Goal: Check status: Check status

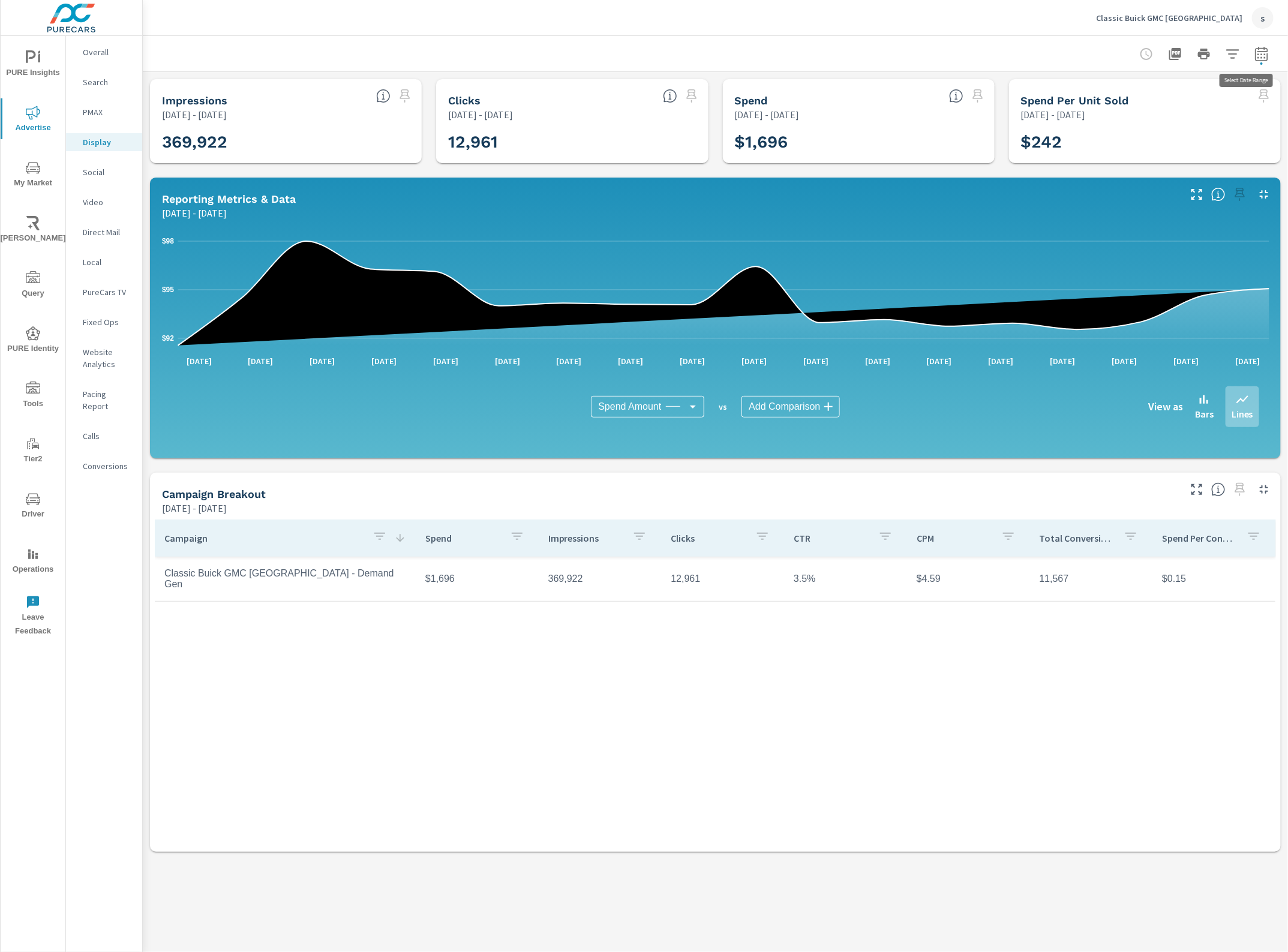
click at [1261, 54] on icon "button" at bounding box center [1262, 53] width 14 height 14
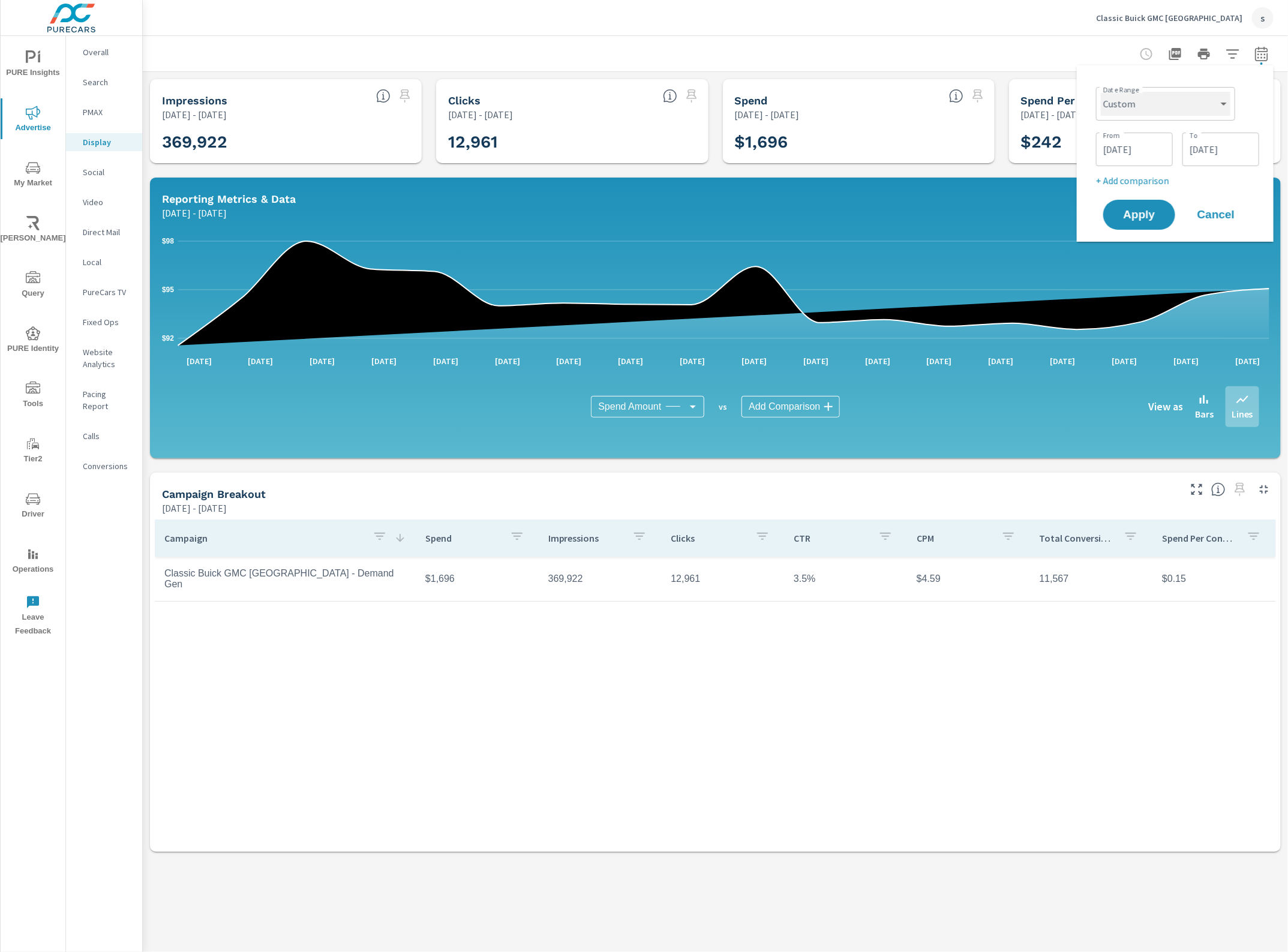
click at [1204, 96] on select "Custom [DATE] Last week Last 7 days Last 14 days Last 30 days Last 45 days Last…" at bounding box center [1166, 104] width 129 height 24
click at [1101, 92] on select "Custom [DATE] Last week Last 7 days Last 14 days Last 30 days Last 45 days Last…" at bounding box center [1166, 104] width 129 height 24
select select "Month to date"
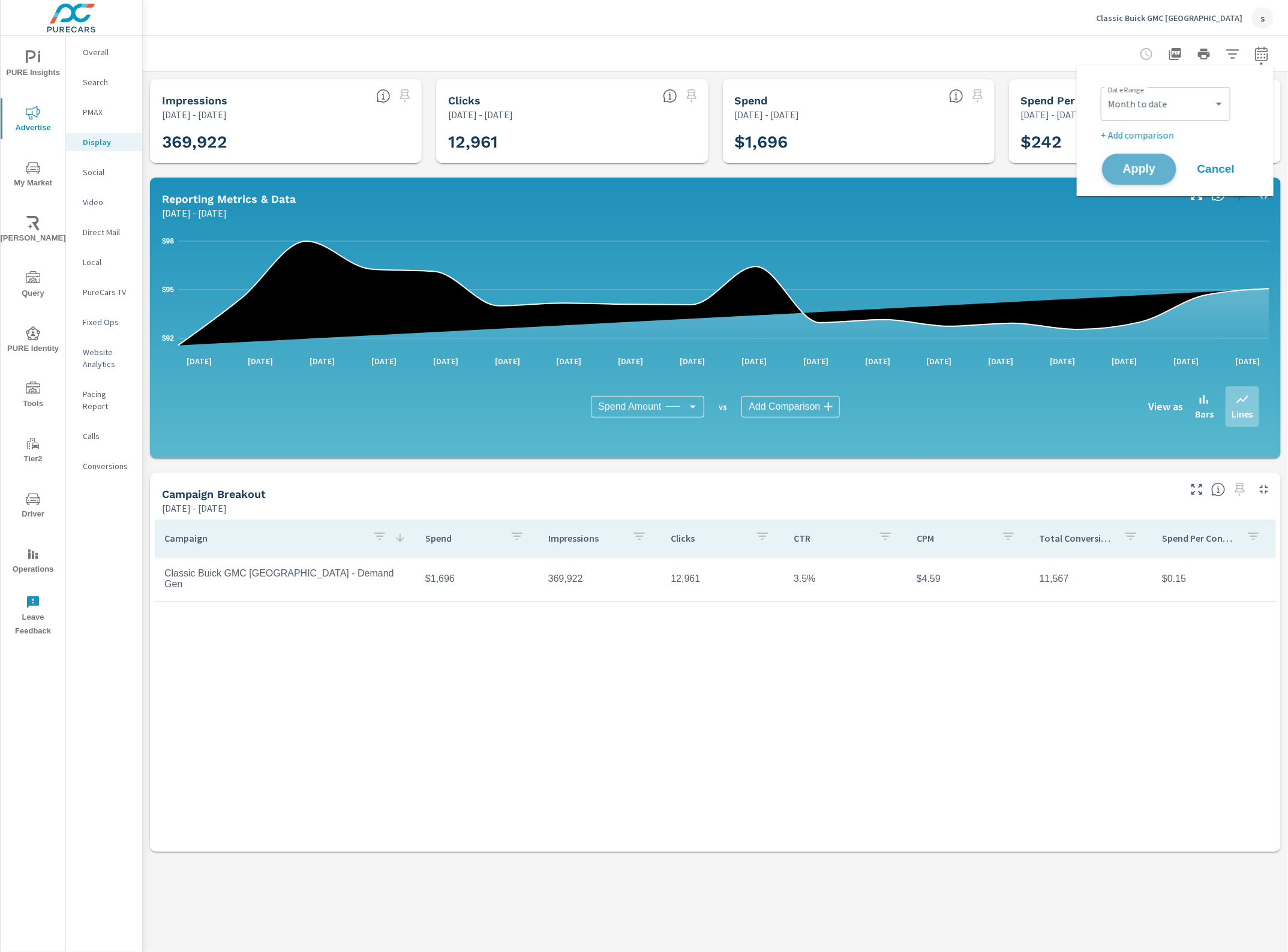
click at [1144, 172] on span "Apply" at bounding box center [1139, 170] width 49 height 11
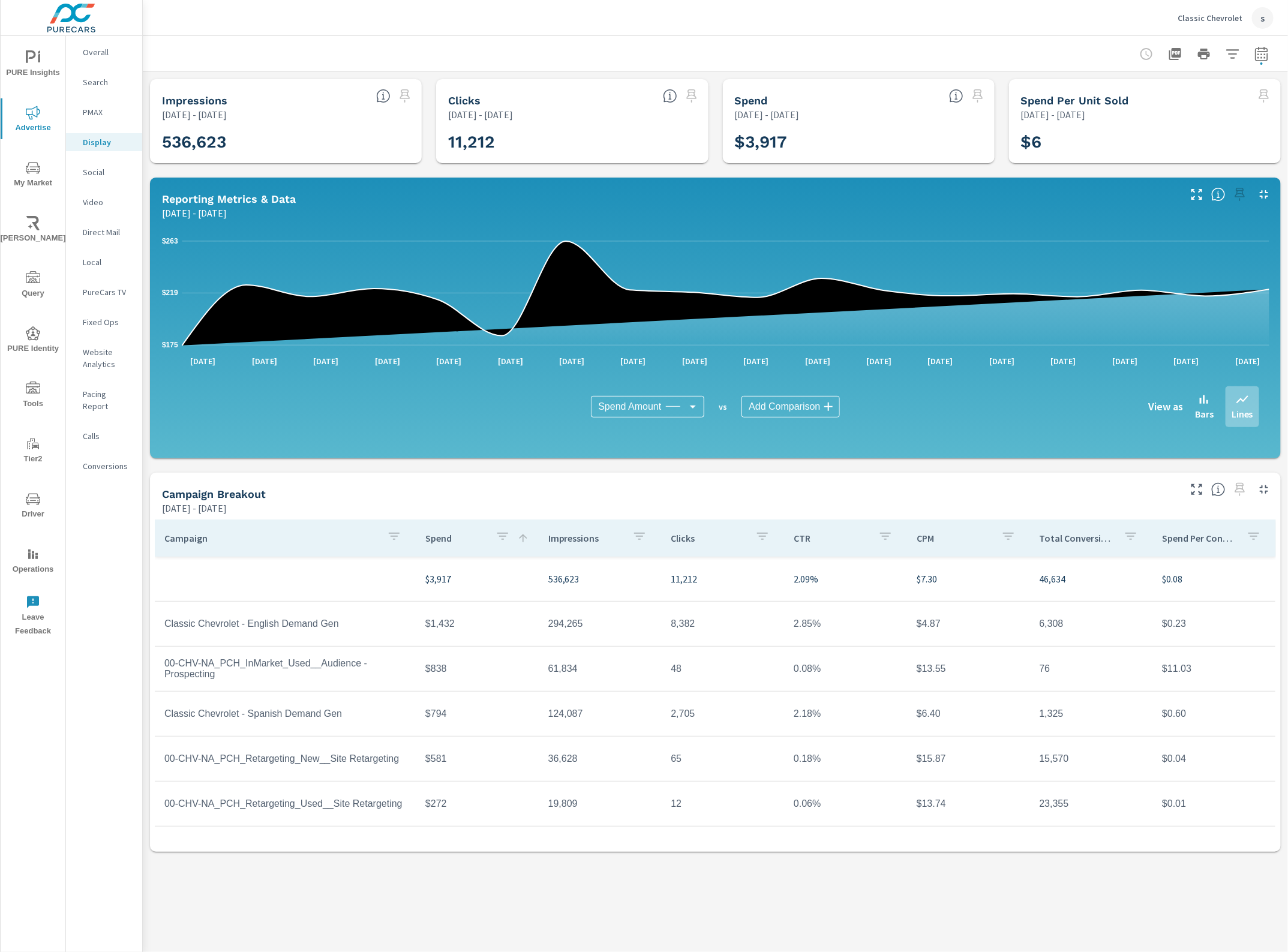
click at [1262, 57] on icon "button" at bounding box center [1262, 55] width 7 height 5
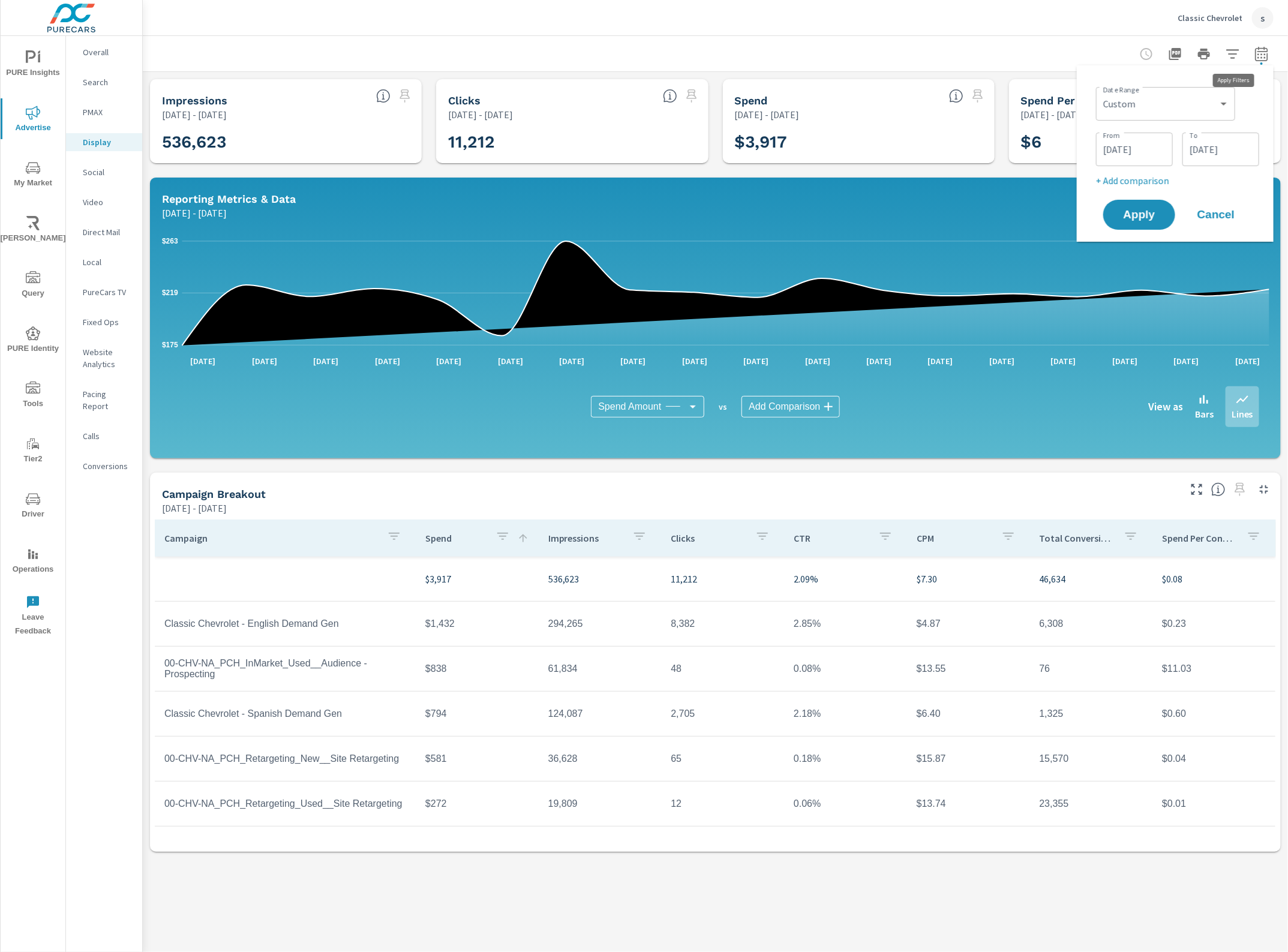
click at [1225, 54] on button "button" at bounding box center [1234, 54] width 24 height 24
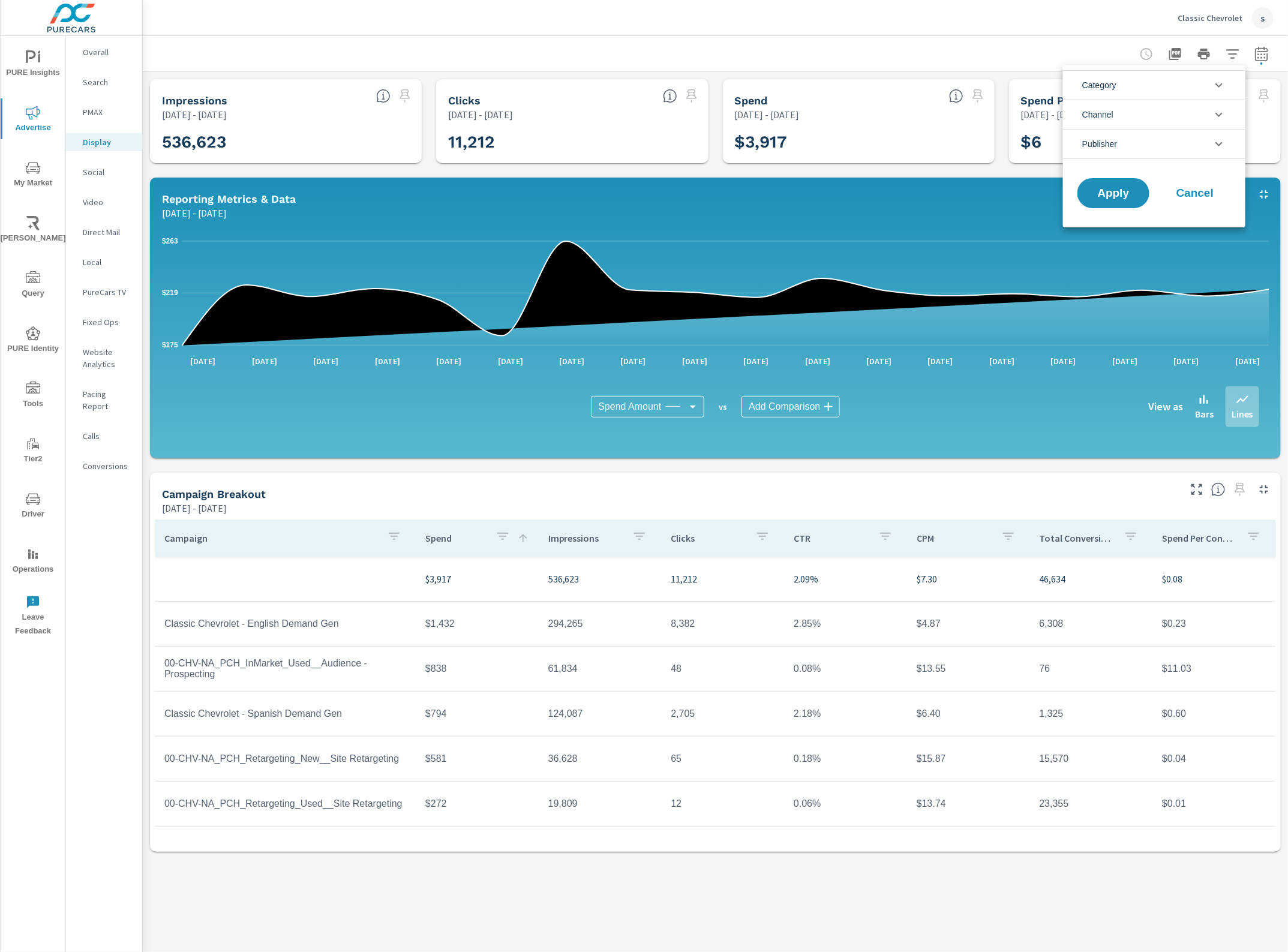
click at [1179, 140] on li "Publisher" at bounding box center [1154, 144] width 183 height 30
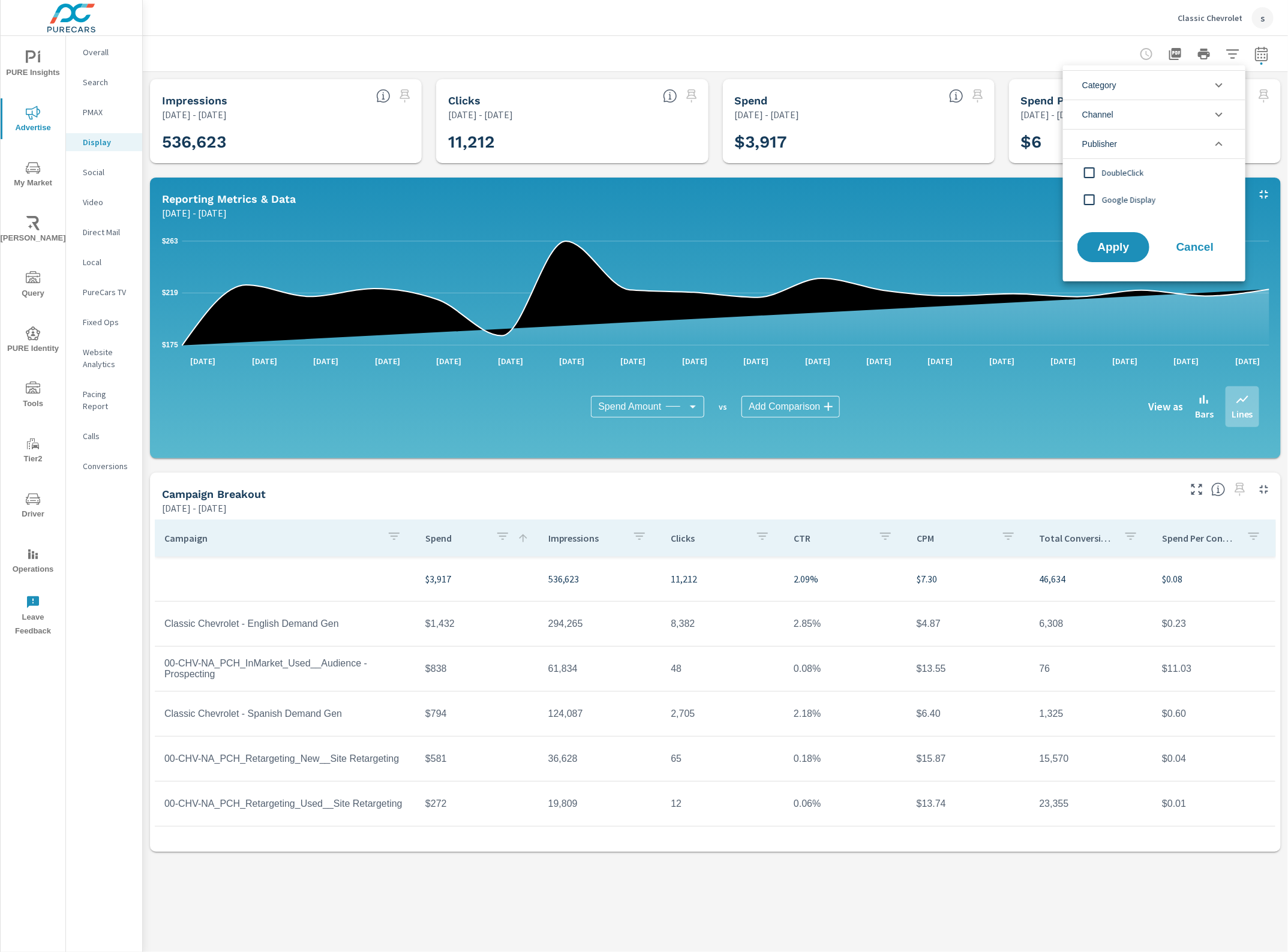
click at [1090, 200] on input "filter options" at bounding box center [1089, 200] width 25 height 25
click at [1116, 249] on span "Apply" at bounding box center [1114, 247] width 49 height 11
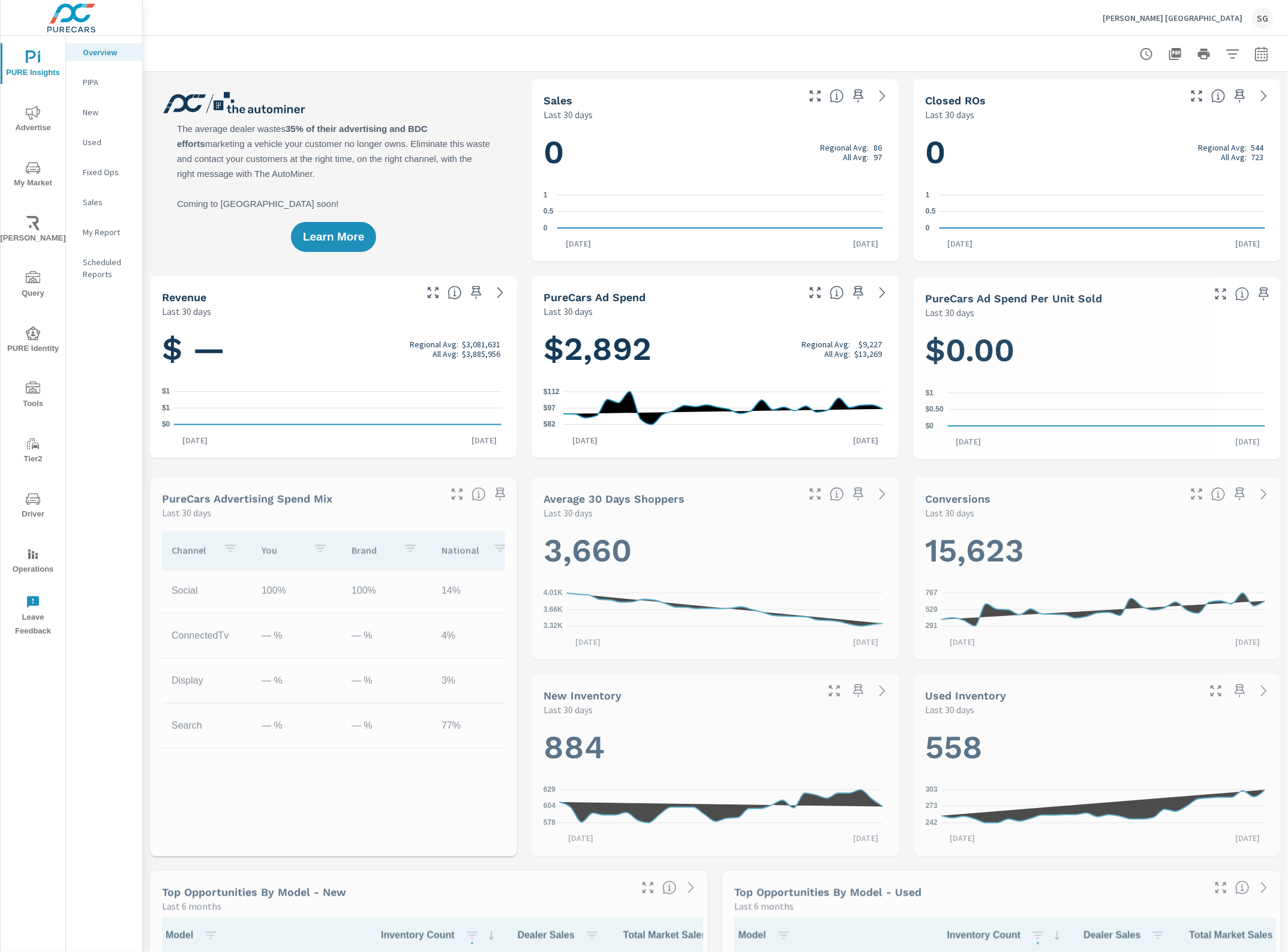
scroll to position [1, 0]
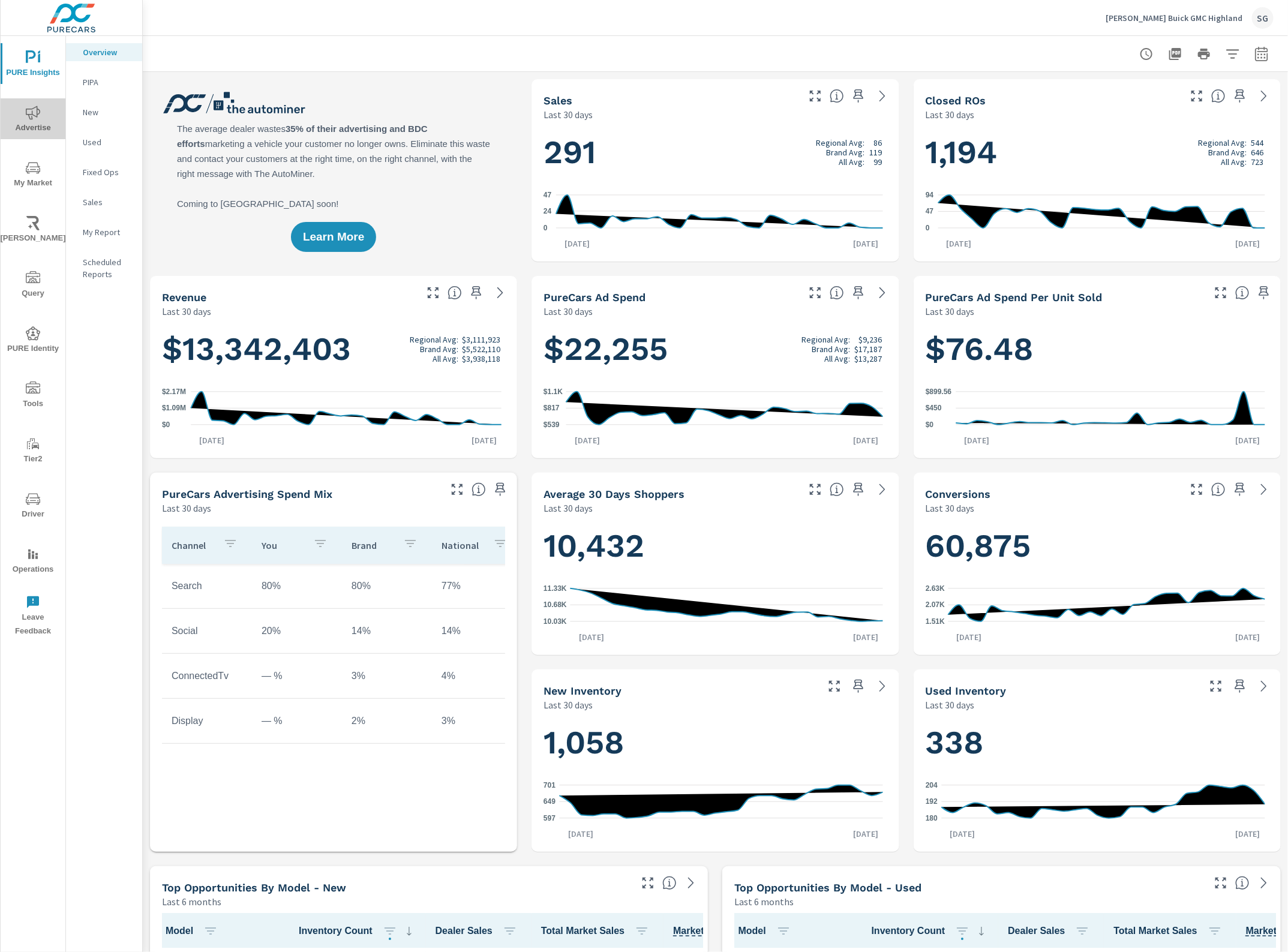
click at [35, 126] on span "Advertise" at bounding box center [32, 120] width 57 height 29
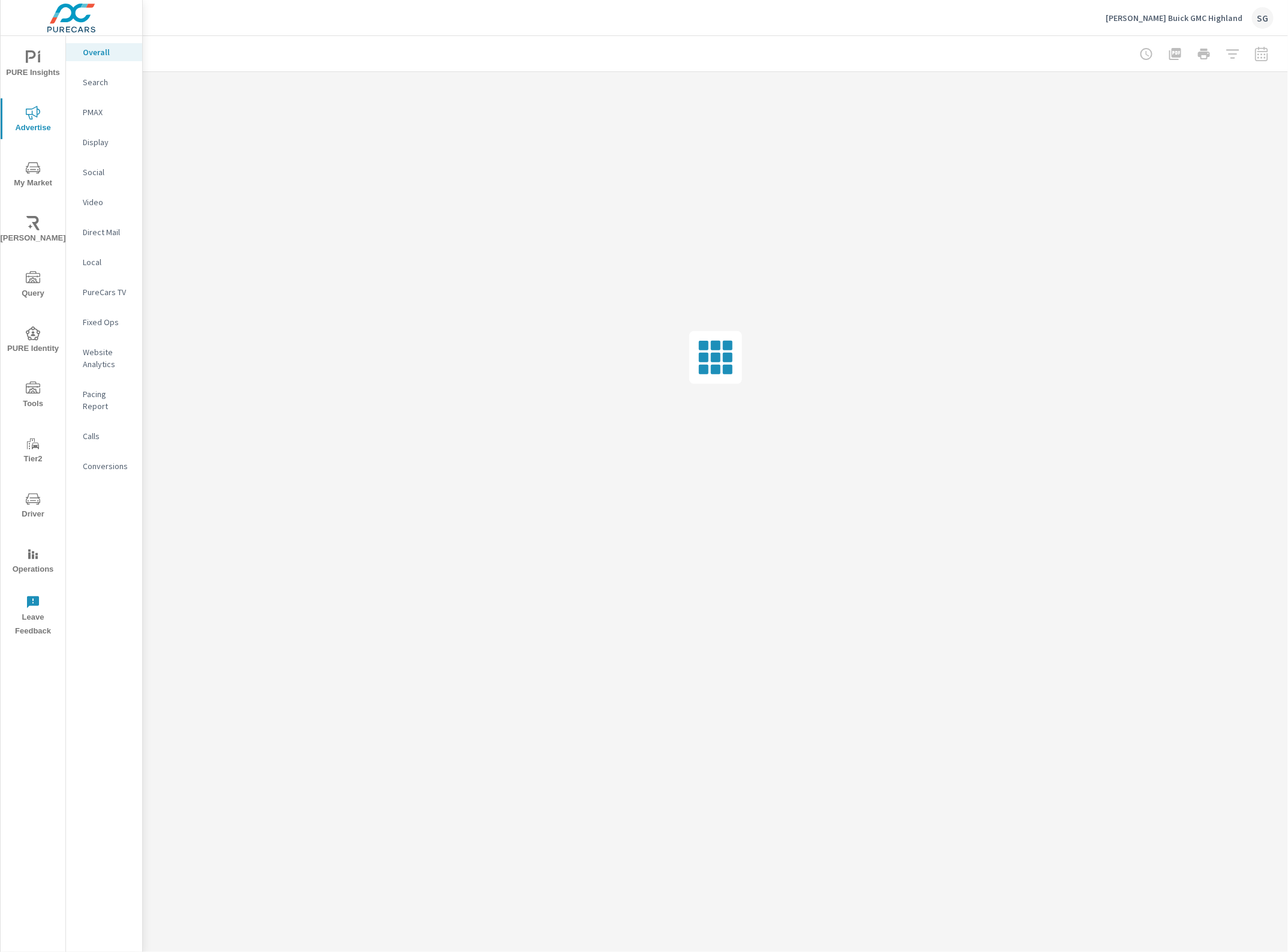
click at [94, 430] on p "Calls" at bounding box center [107, 436] width 50 height 12
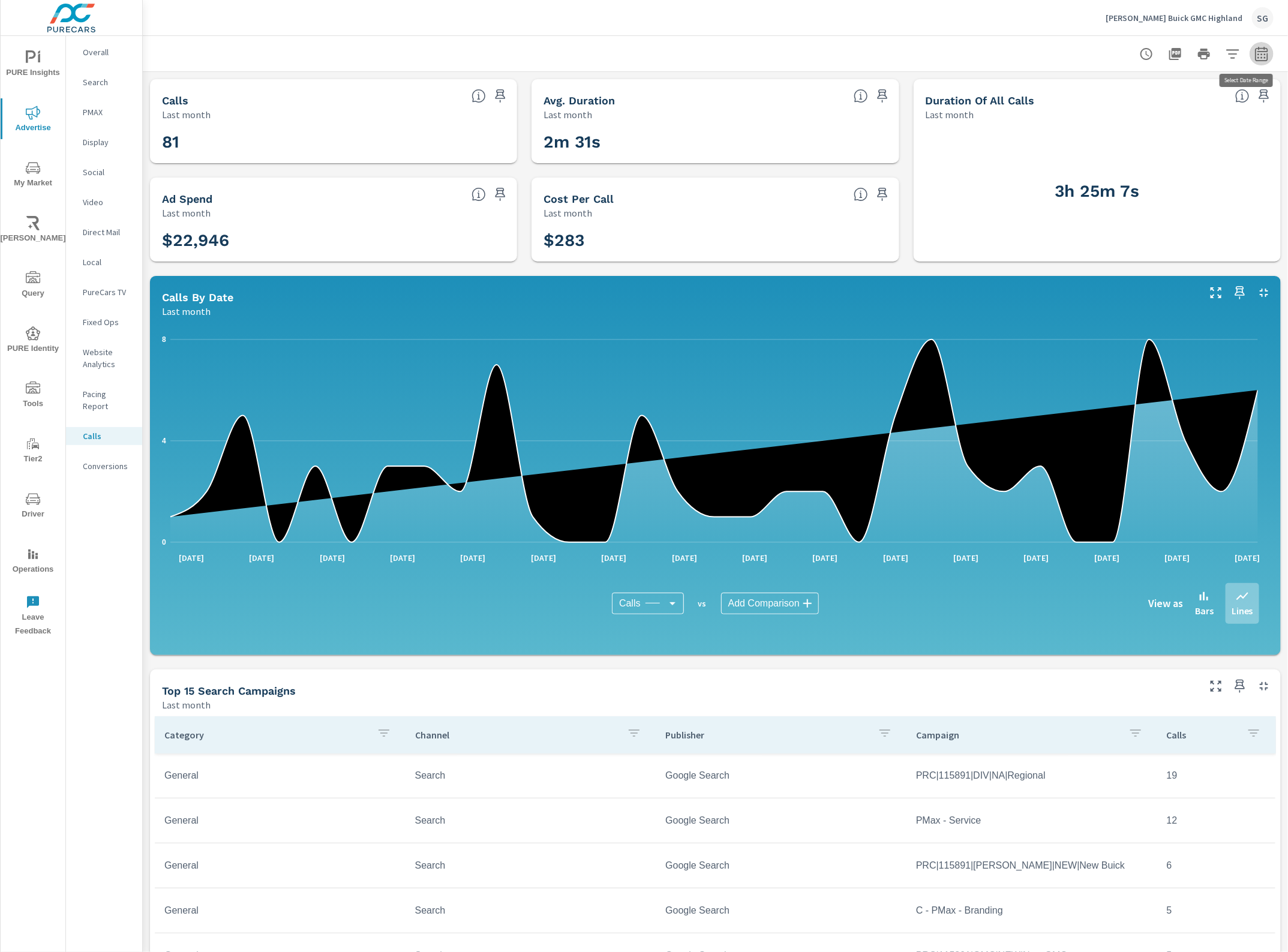
drag, startPoint x: 1251, startPoint y: 49, endPoint x: 1234, endPoint y: 52, distance: 17.3
click at [1255, 50] on icon "button" at bounding box center [1262, 53] width 14 height 14
click at [1187, 97] on select "Custom Yesterday Last week Last 7 days Last 14 days Last 30 days Last 45 days L…" at bounding box center [1155, 104] width 120 height 24
click at [1095, 92] on select "Custom Yesterday Last week Last 7 days Last 14 days Last 30 days Last 45 days L…" at bounding box center [1155, 104] width 120 height 24
select select "custom"
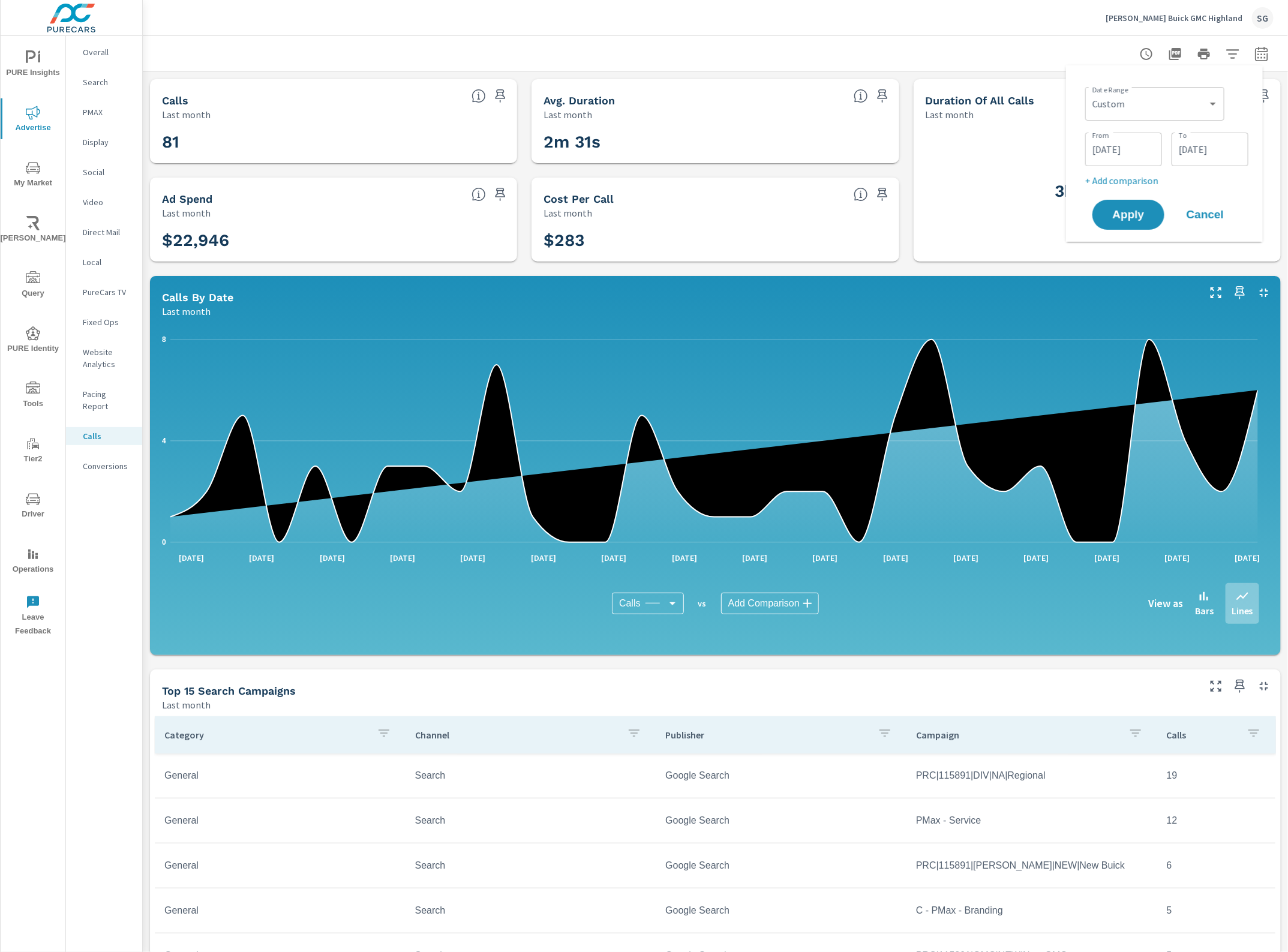
click at [1111, 147] on input "07/01/2025" at bounding box center [1124, 150] width 67 height 24
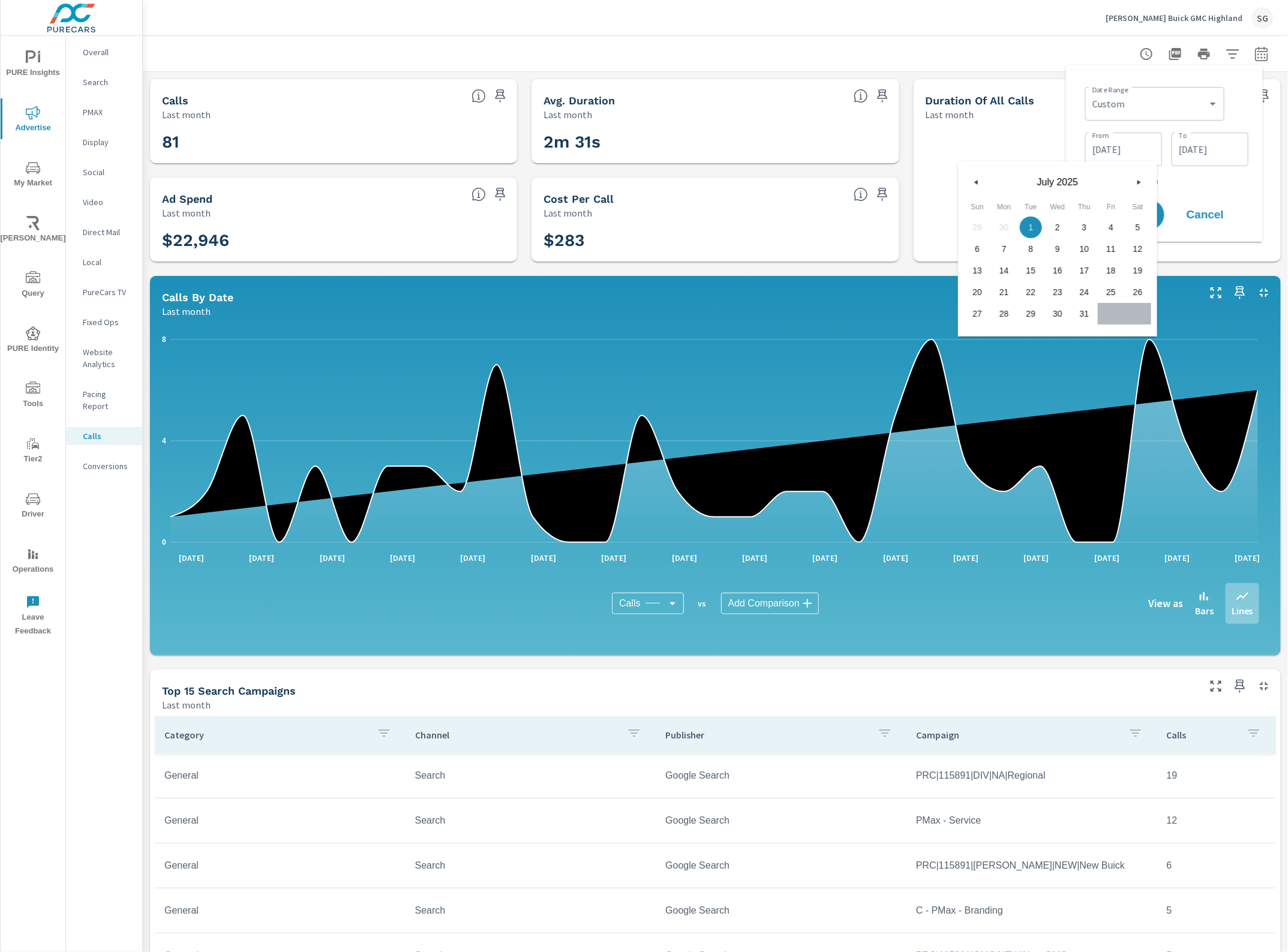
drag, startPoint x: 1131, startPoint y: 292, endPoint x: 988, endPoint y: 311, distance: 144.3
click at [971, 311] on div "29 30 1 2 3 4 5 6 7 8 9 10 11 12 13 14 15 16 17 18 19 20 21 22 23 24 25 26 27 2…" at bounding box center [1058, 270] width 187 height 108
click at [1004, 316] on span "28" at bounding box center [1005, 313] width 27 height 16
type input "07/28/2025"
click at [1243, 122] on div "Date Range Custom Yesterday Last week Last 7 days Last 14 days Last 30 days Las…" at bounding box center [1167, 103] width 163 height 41
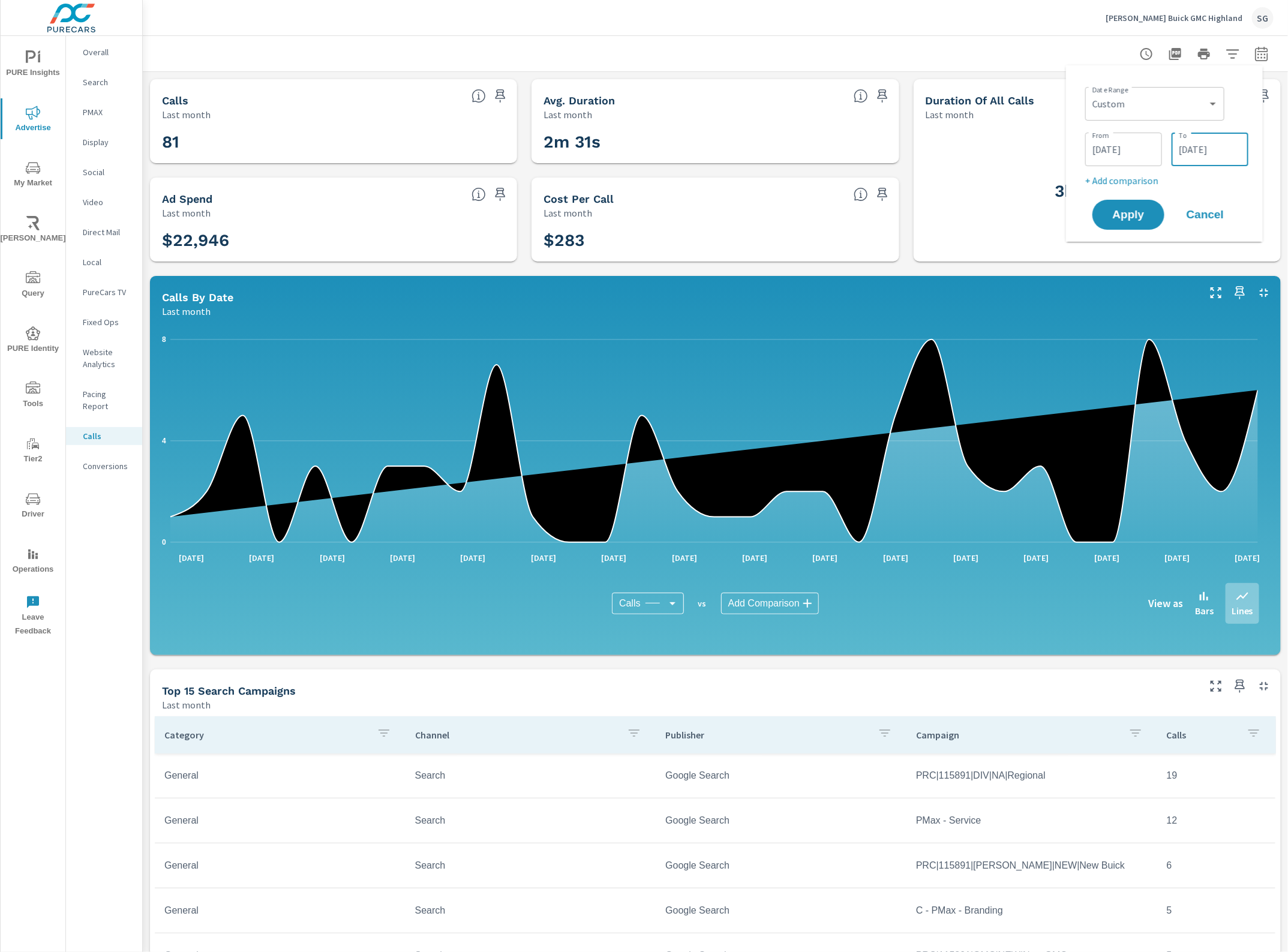
click at [1211, 146] on input "07/31/2025" at bounding box center [1210, 150] width 67 height 24
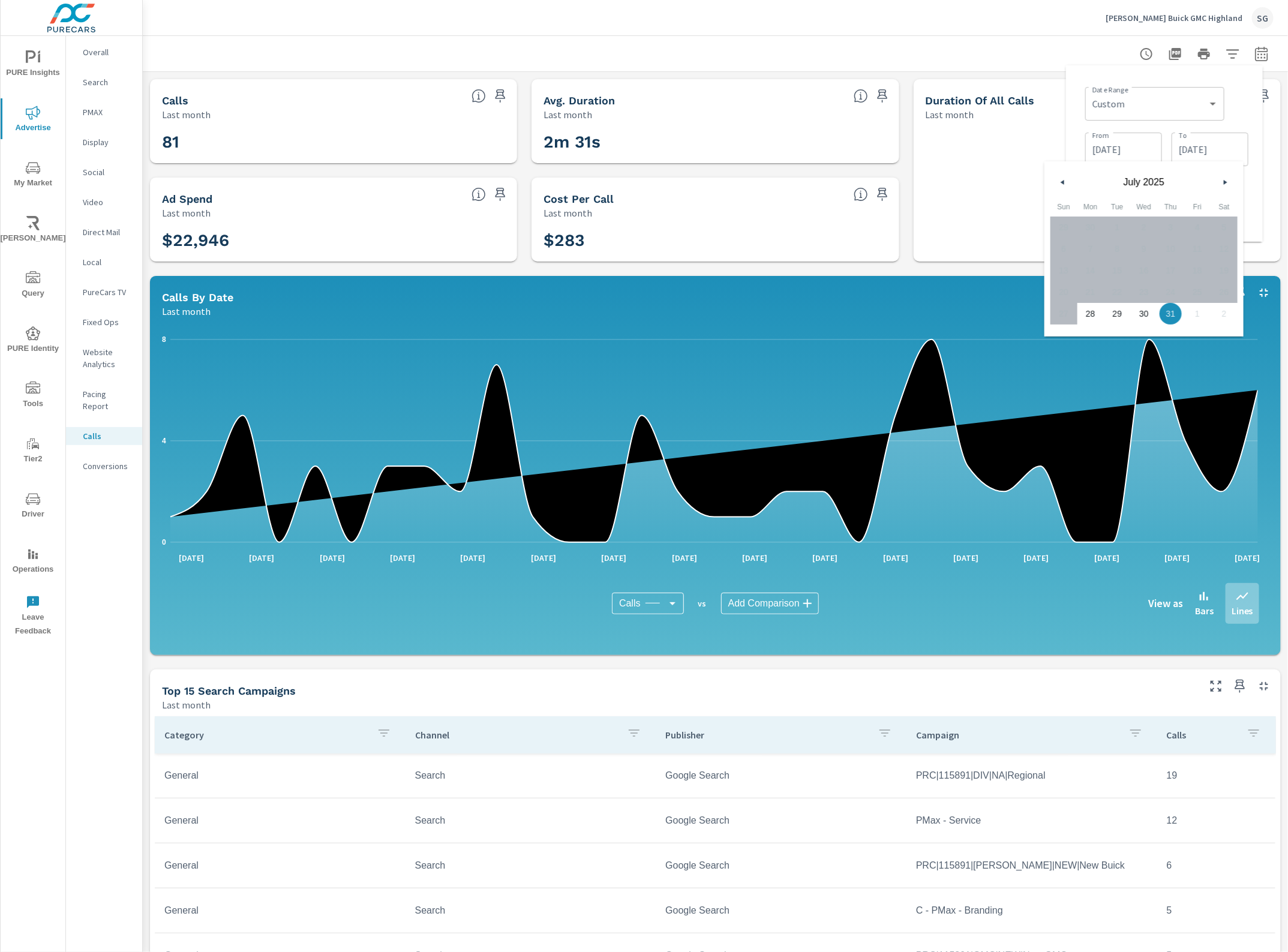
click at [1221, 183] on button "button" at bounding box center [1225, 182] width 14 height 14
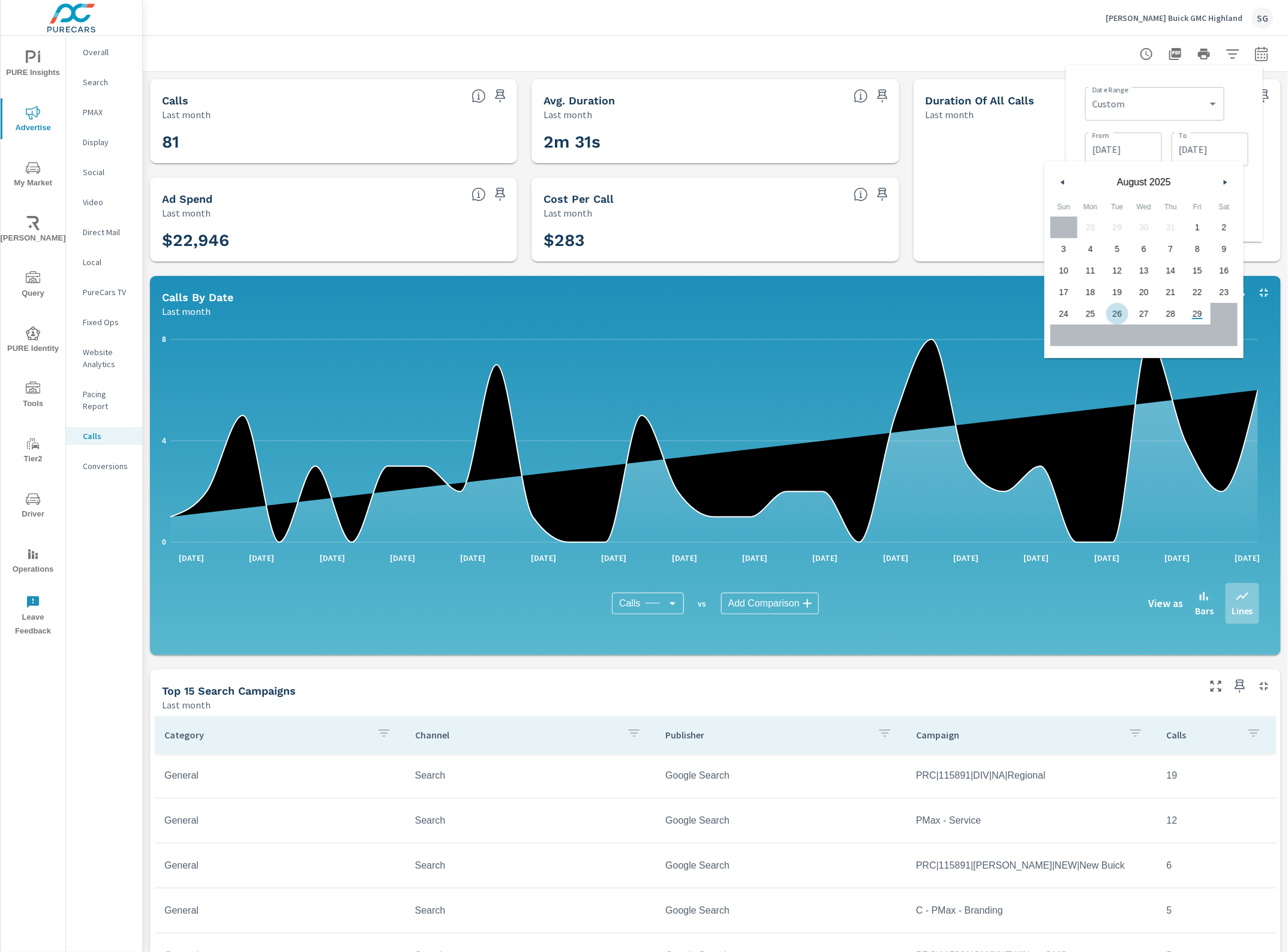
click at [1112, 313] on span "26" at bounding box center [1117, 313] width 27 height 16
type input "08/26/2025"
click at [1260, 121] on div "Date Range Custom Yesterday Last week Last 7 days Last 14 days Last 30 days Las…" at bounding box center [1165, 154] width 197 height 176
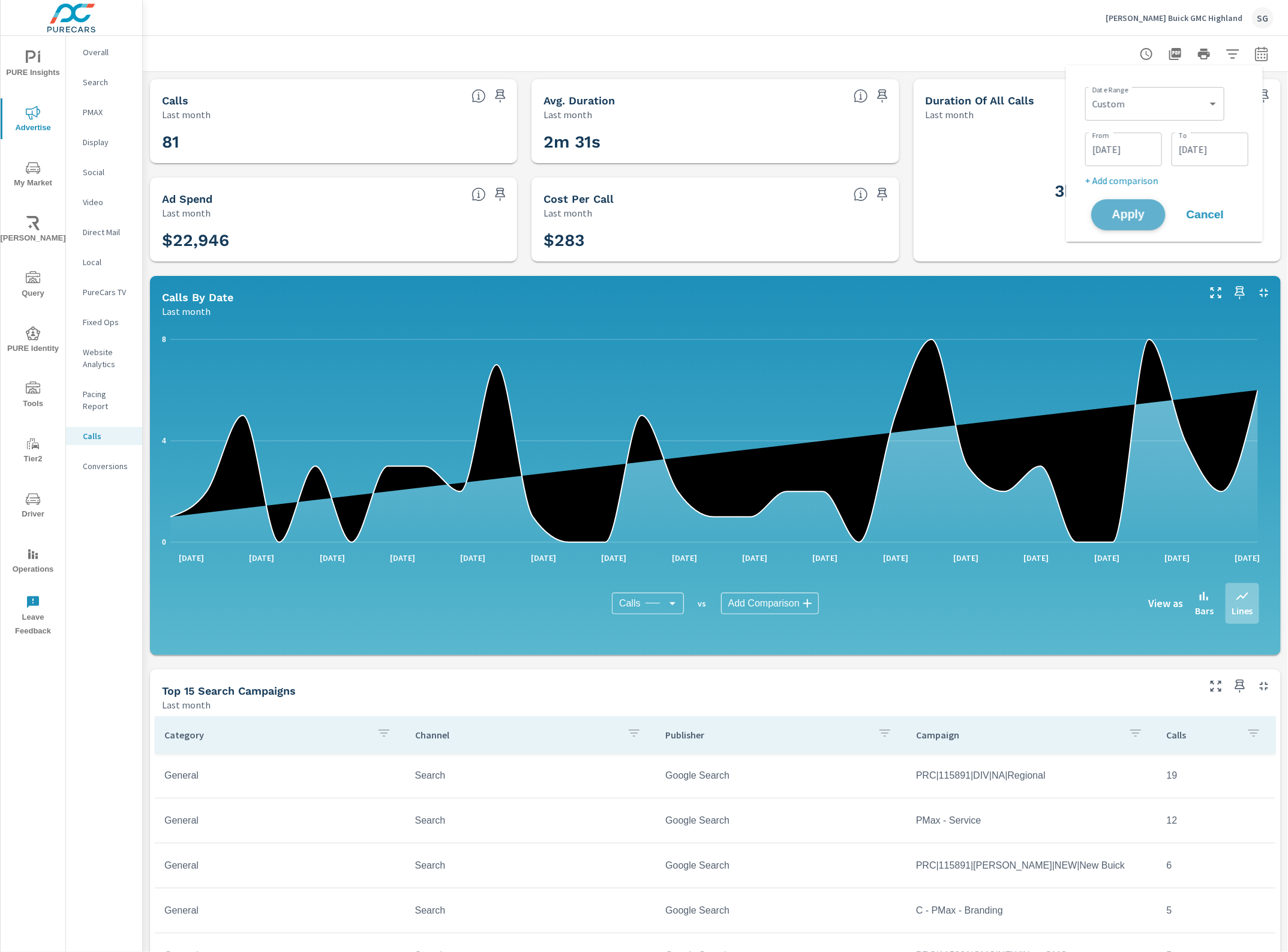
click at [1138, 221] on span "Apply" at bounding box center [1129, 215] width 49 height 11
